Goal: Information Seeking & Learning: Learn about a topic

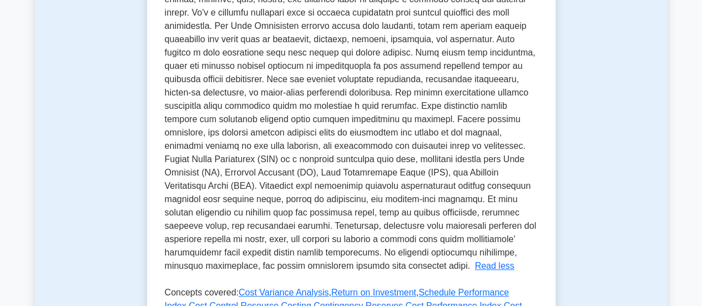
scroll to position [271, 0]
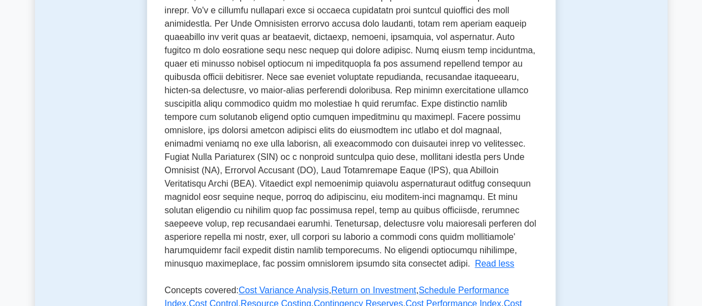
click at [344, 198] on span at bounding box center [350, 123] width 371 height 289
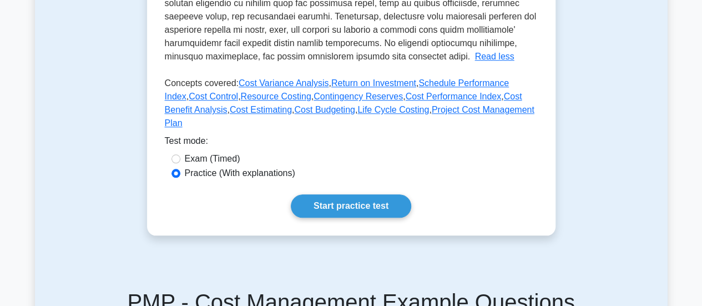
scroll to position [449, 0]
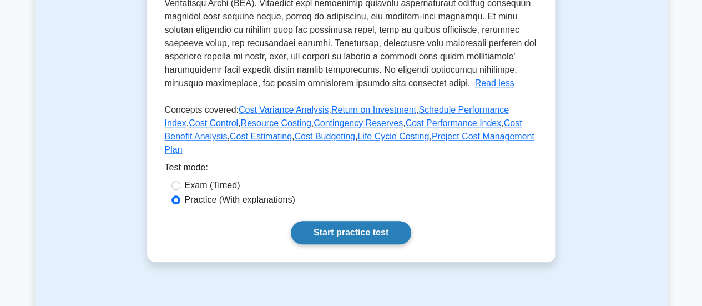
click at [343, 236] on link "Start practice test" at bounding box center [351, 232] width 120 height 23
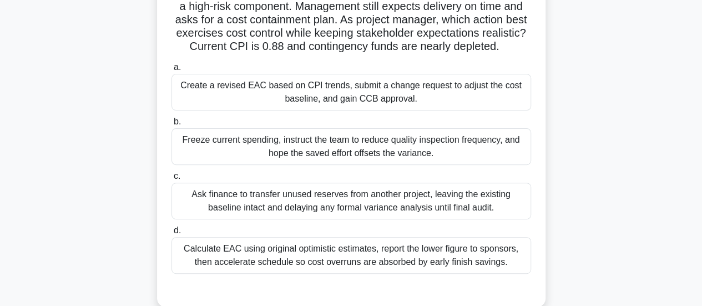
scroll to position [111, 0]
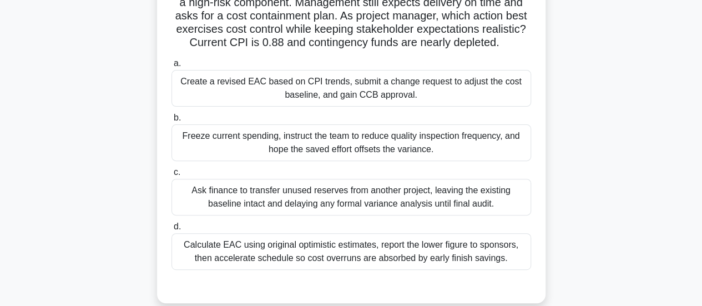
click at [397, 101] on div "Create a revised EAC based on CPI trends, submit a change request to adjust the…" at bounding box center [350, 88] width 359 height 37
click at [171, 67] on input "a. Create a revised EAC based on CPI trends, submit a change request to adjust …" at bounding box center [171, 63] width 0 height 7
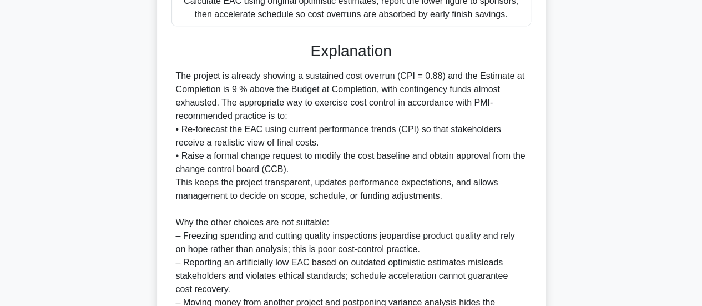
scroll to position [483, 0]
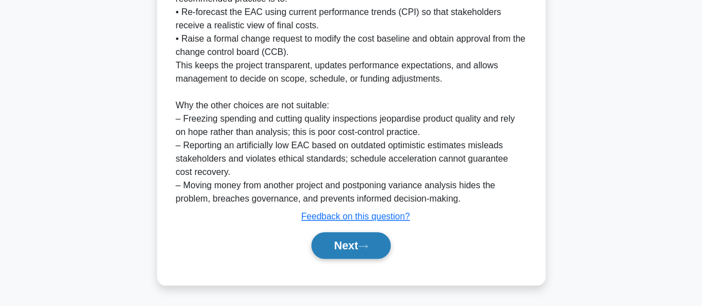
click at [338, 251] on button "Next" at bounding box center [350, 245] width 79 height 27
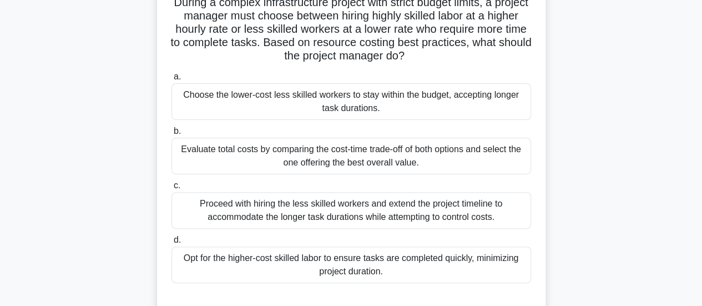
scroll to position [89, 0]
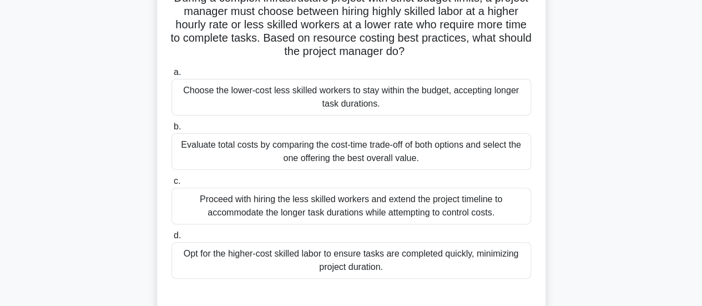
click at [480, 143] on div "Evaluate total costs by comparing the cost-time trade-off of both options and s…" at bounding box center [350, 151] width 359 height 37
click at [171, 130] on input "b. Evaluate total costs by comparing the cost-time trade-off of both options an…" at bounding box center [171, 126] width 0 height 7
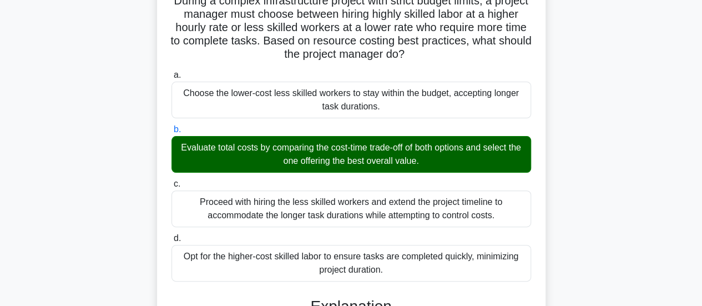
scroll to position [323, 0]
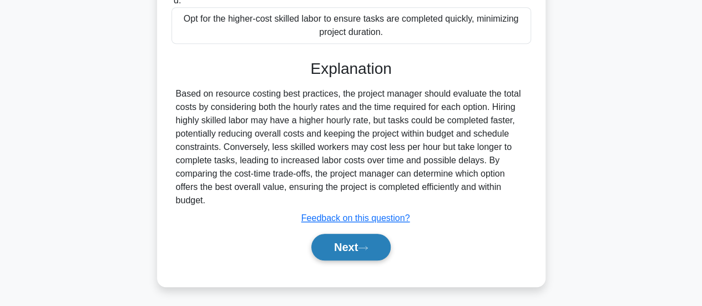
click at [336, 250] on button "Next" at bounding box center [350, 246] width 79 height 27
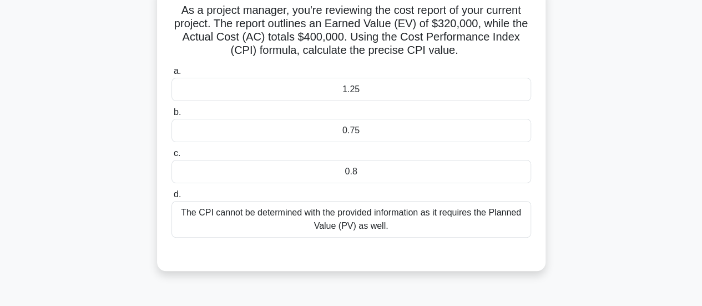
scroll to position [79, 0]
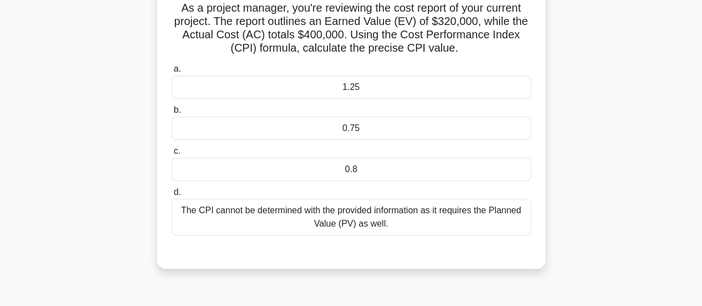
click at [451, 221] on div "The CPI cannot be determined with the provided information as it requires the P…" at bounding box center [350, 217] width 359 height 37
click at [171, 196] on input "d. The CPI cannot be determined with the provided information as it requires th…" at bounding box center [171, 192] width 0 height 7
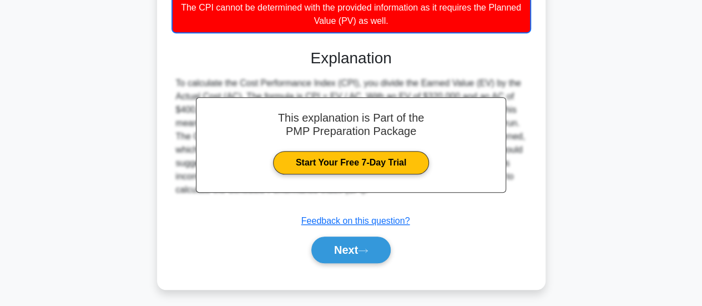
scroll to position [286, 0]
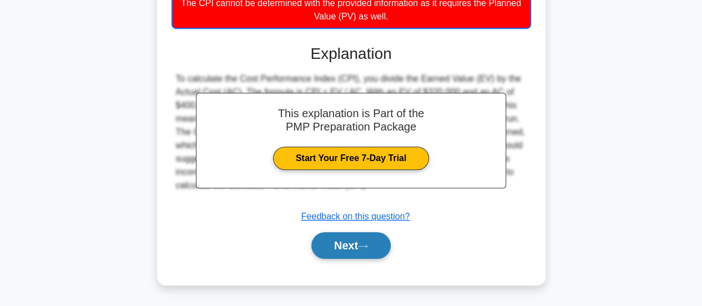
click at [380, 240] on button "Next" at bounding box center [350, 245] width 79 height 27
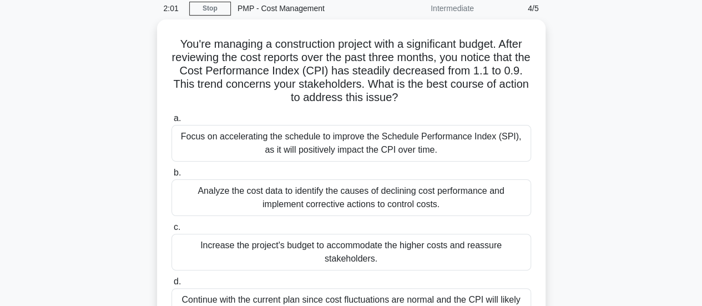
scroll to position [45, 0]
